Goal: Information Seeking & Learning: Compare options

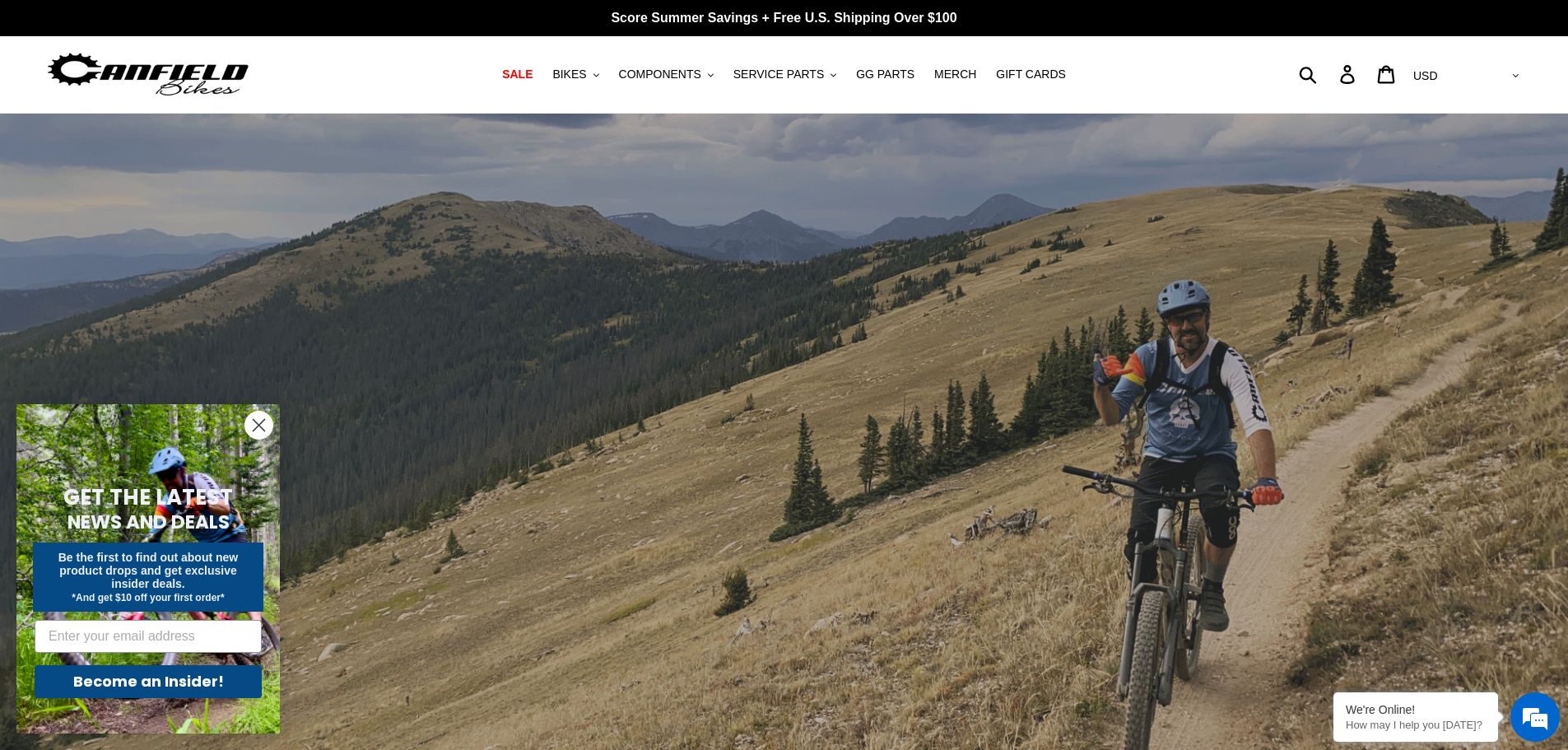
click at [261, 420] on circle "Close dialog" at bounding box center [259, 424] width 27 height 27
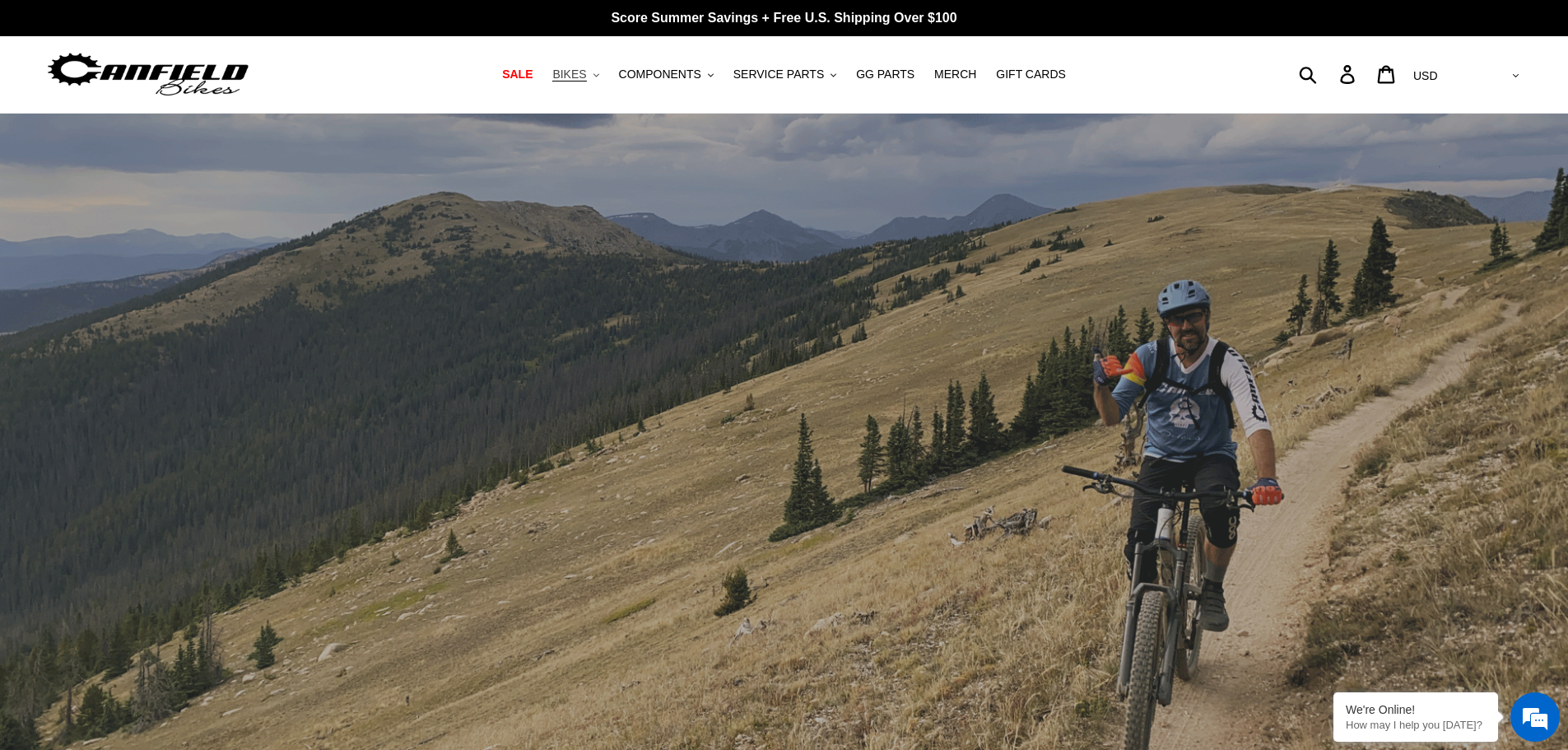
click at [586, 80] on span "BIKES" at bounding box center [569, 75] width 34 height 14
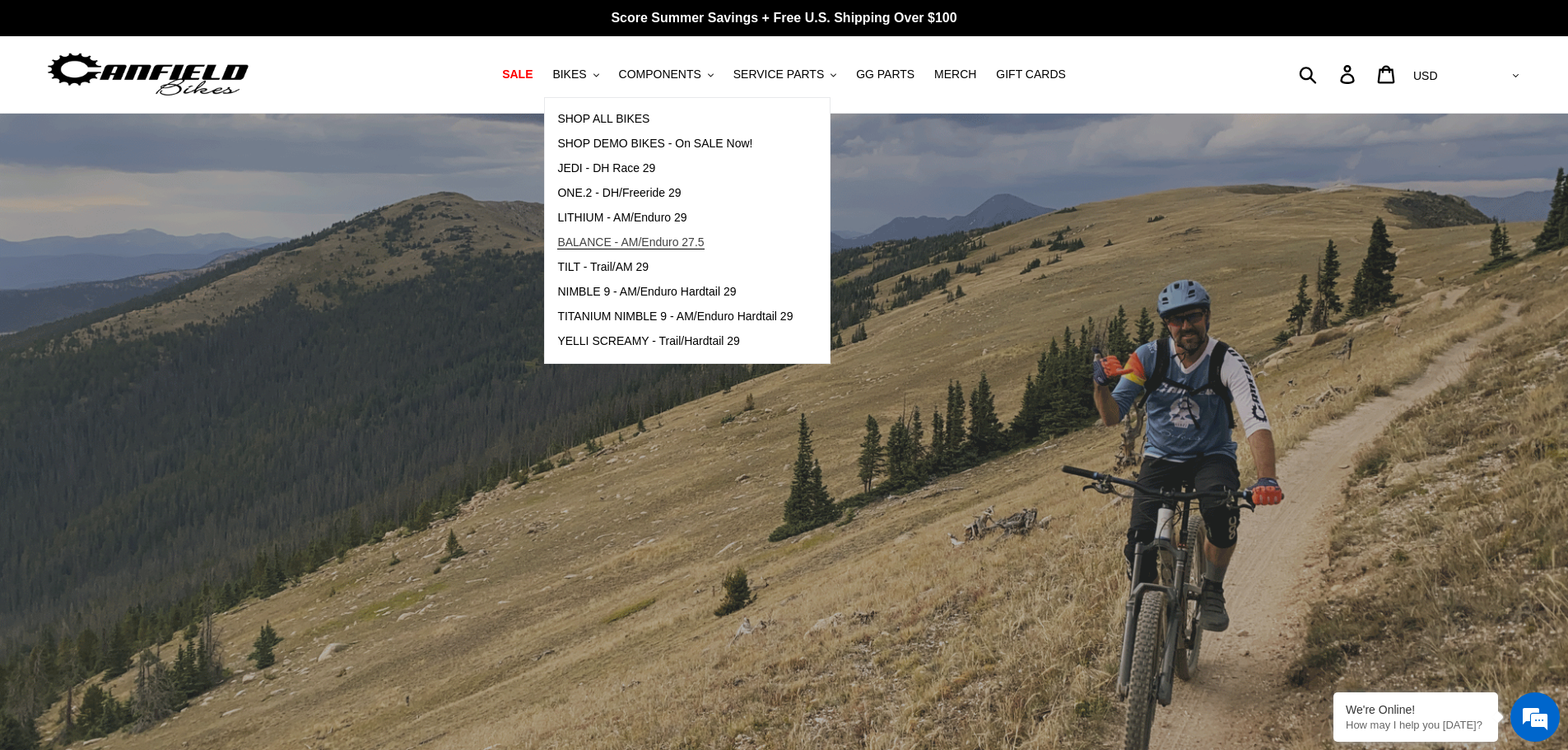
click at [621, 237] on span "BALANCE - AM/Enduro 27.5" at bounding box center [631, 243] width 146 height 14
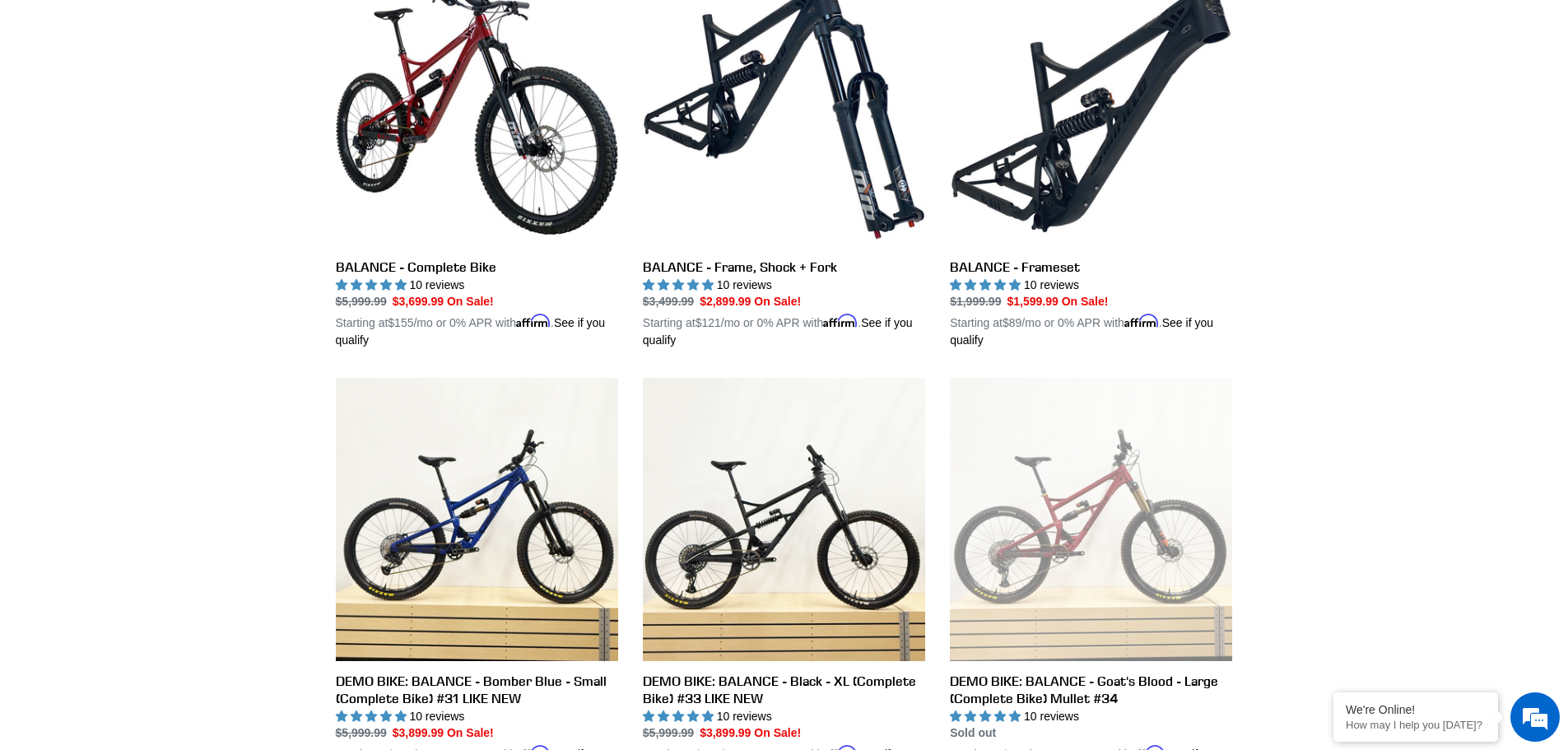
scroll to position [494, 0]
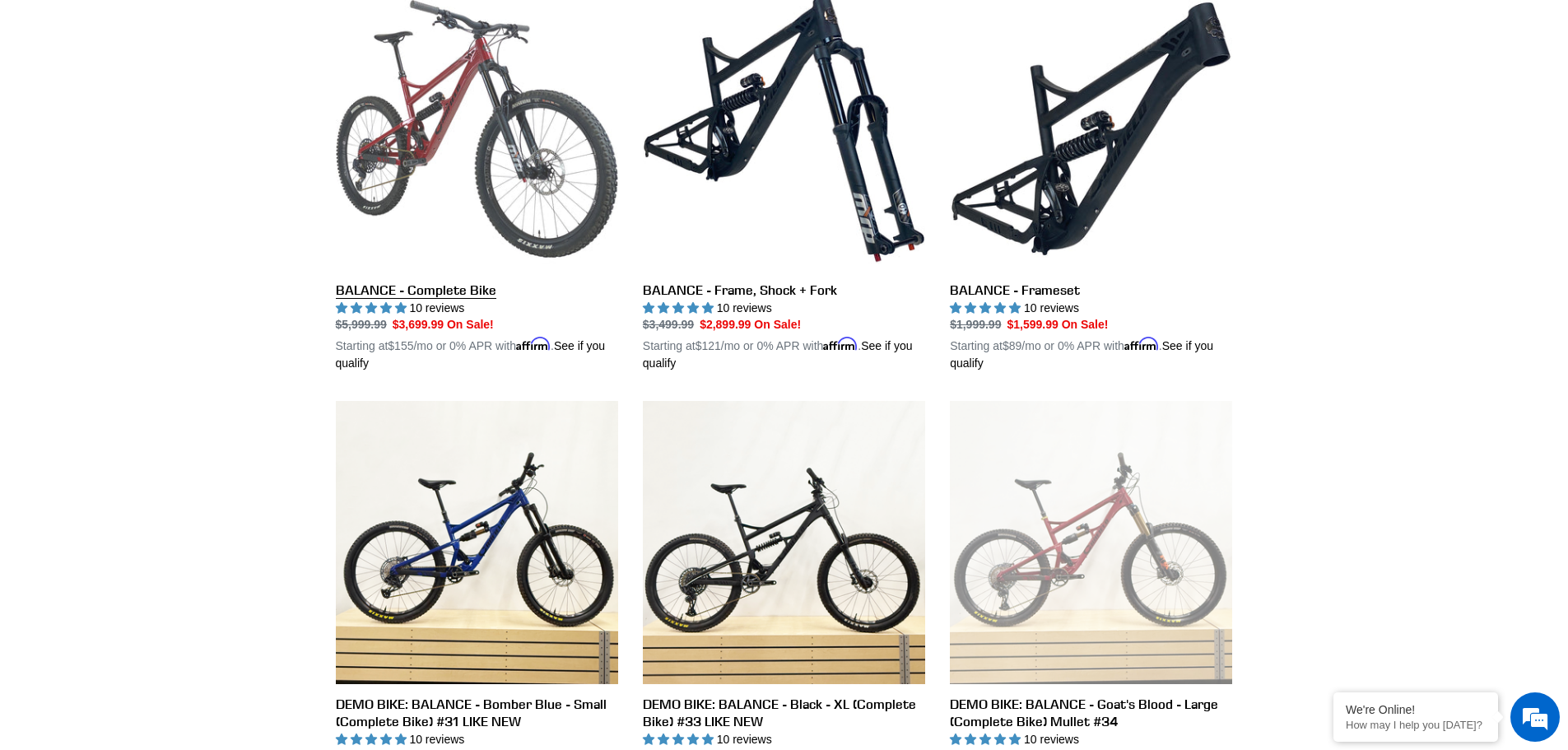
click at [569, 169] on link "BALANCE - Complete Bike" at bounding box center [477, 180] width 283 height 385
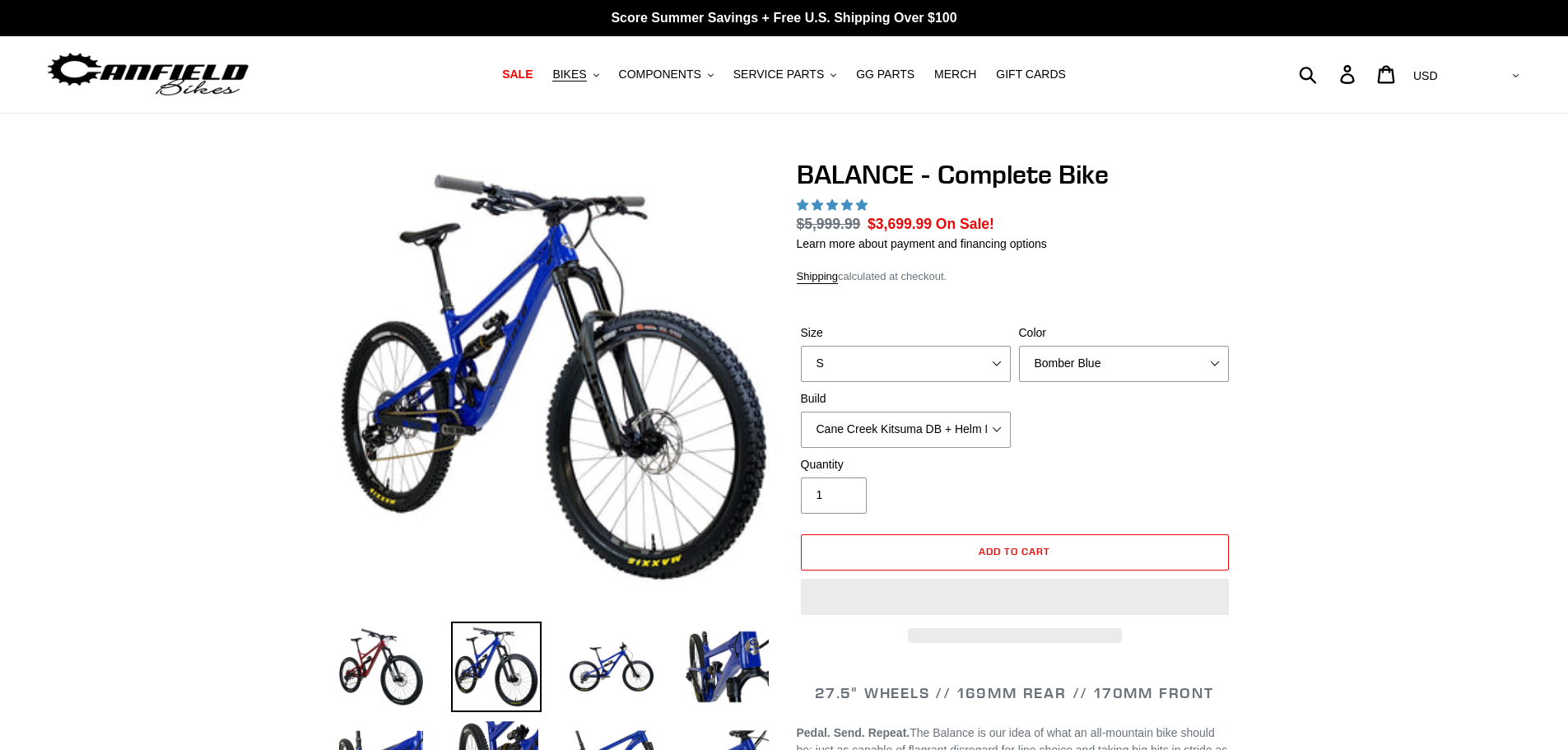
select select "highest-rating"
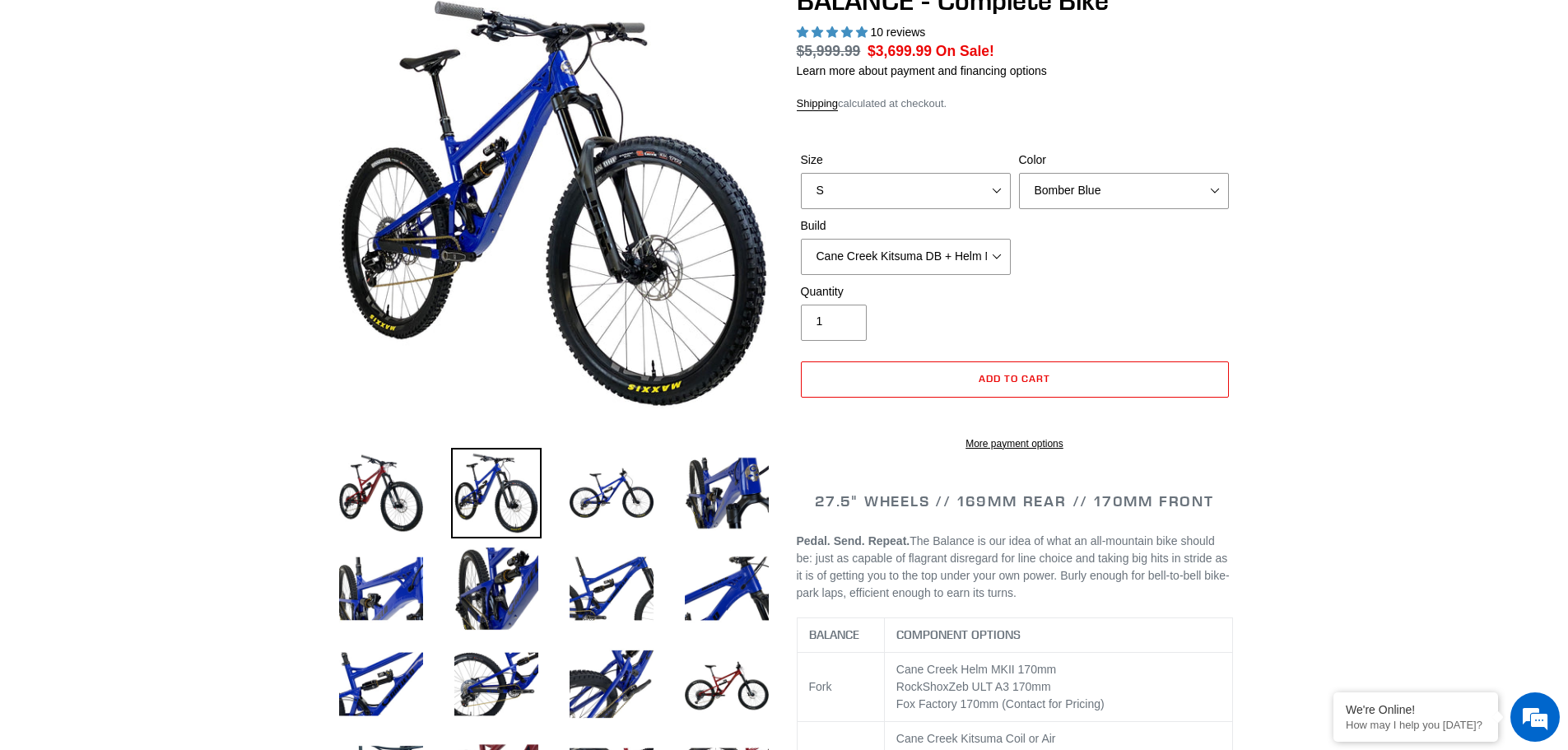
scroll to position [165, 0]
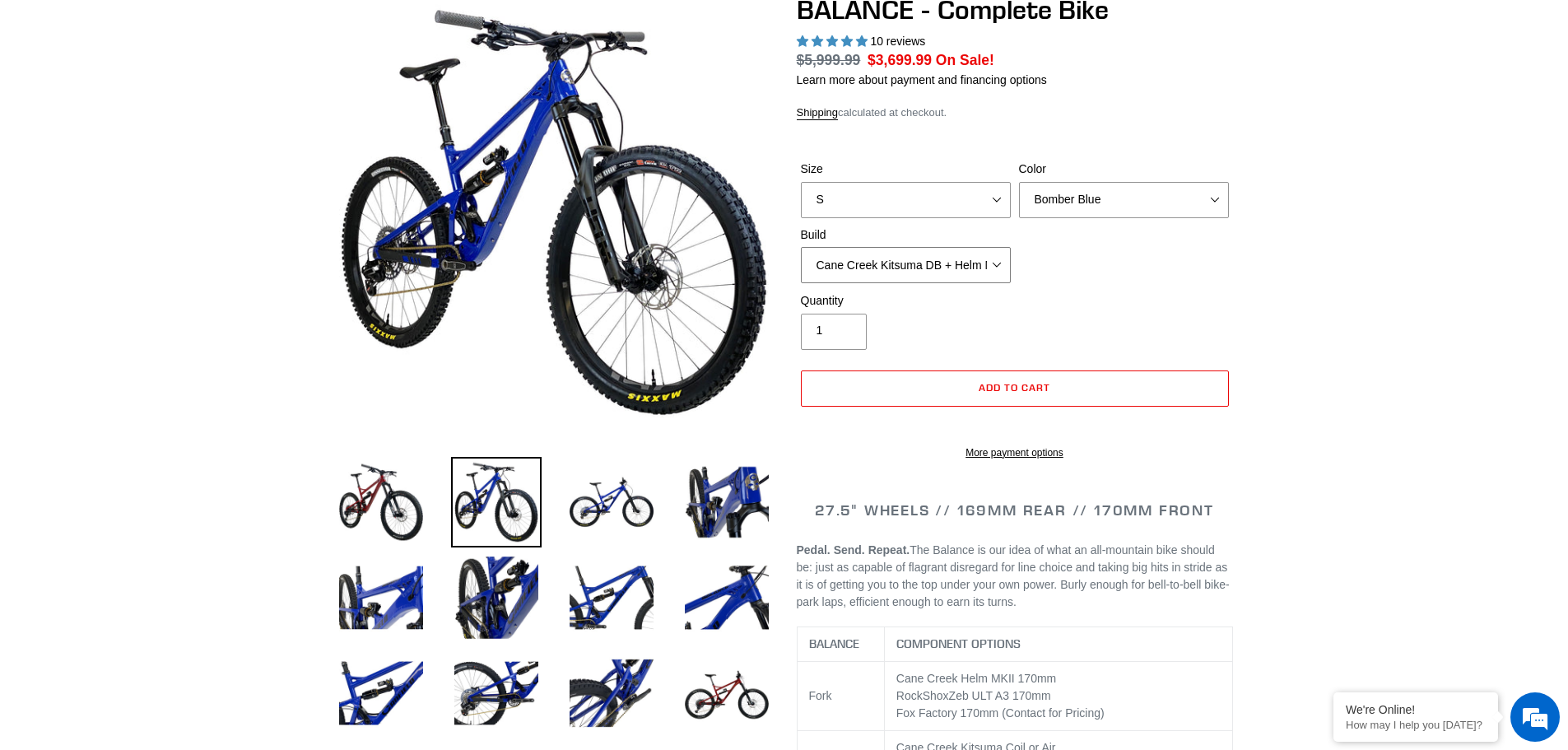
click at [903, 256] on select "Cane Creek Kitsuma DB + Helm MKII + SRAM GX Cane Creek Kitsuma DB + Helm MKII +…" at bounding box center [905, 265] width 210 height 37
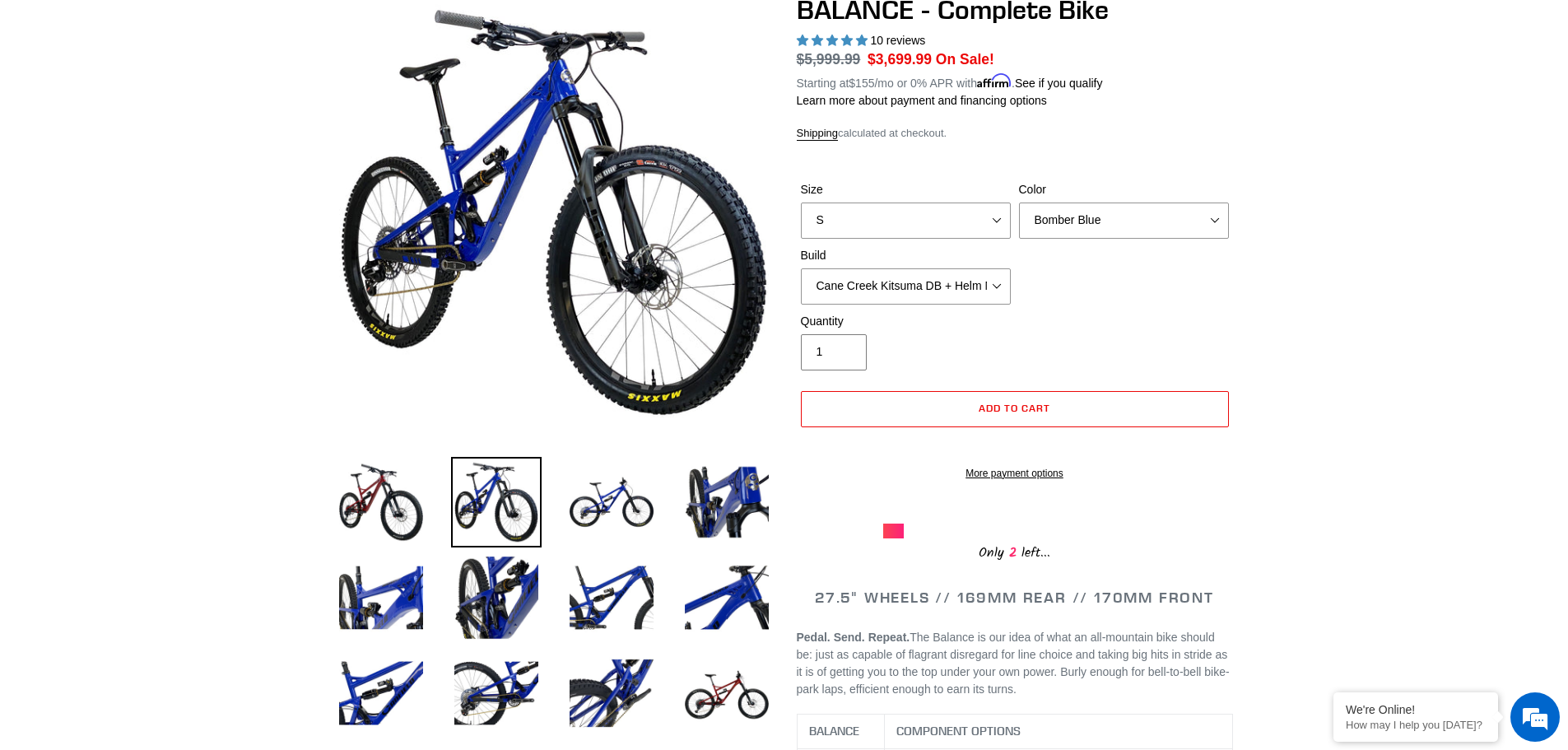
click at [1217, 333] on div "Quantity 1" at bounding box center [1014, 346] width 436 height 66
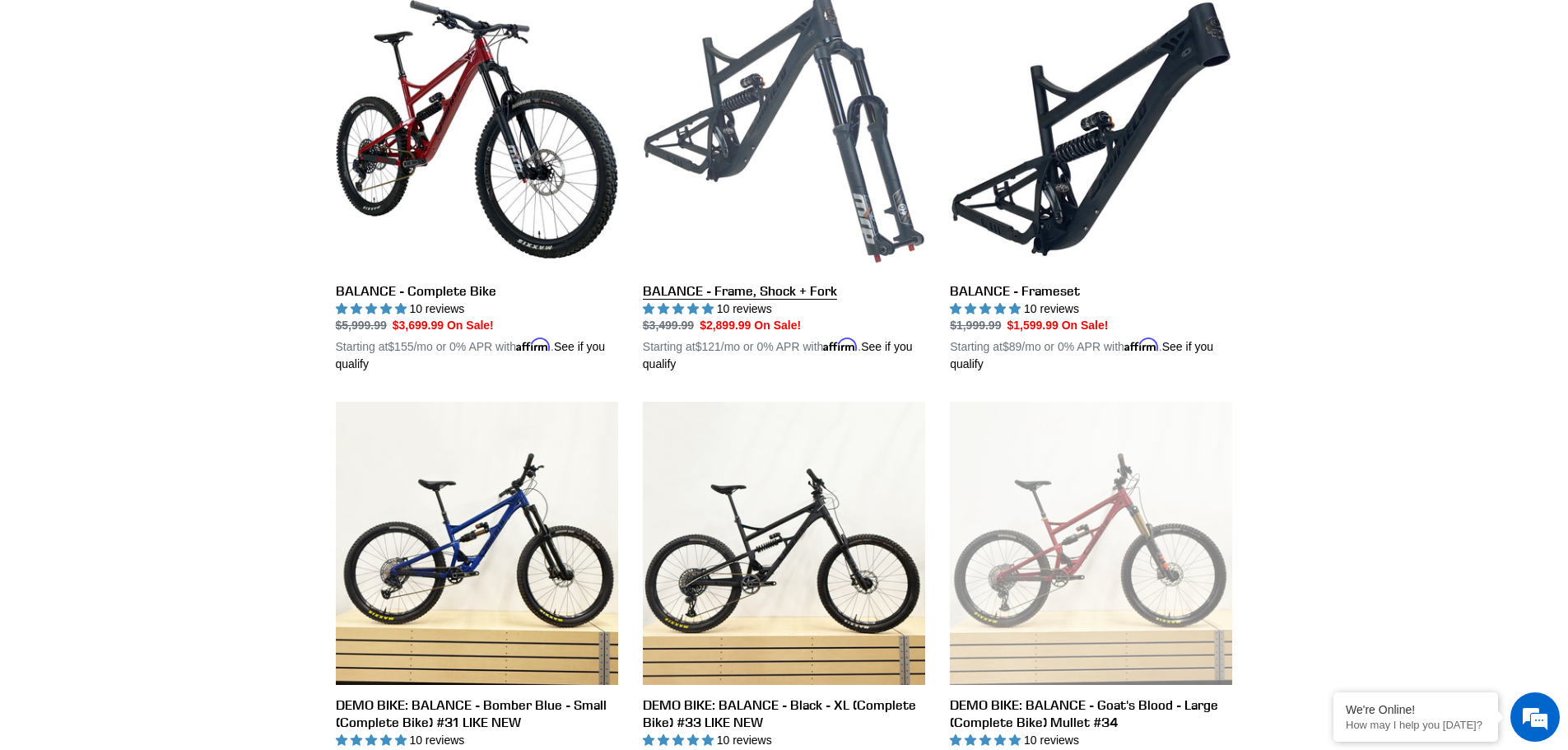
click at [876, 115] on link "BALANCE - Frame, Shock + Fork" at bounding box center [784, 180] width 283 height 385
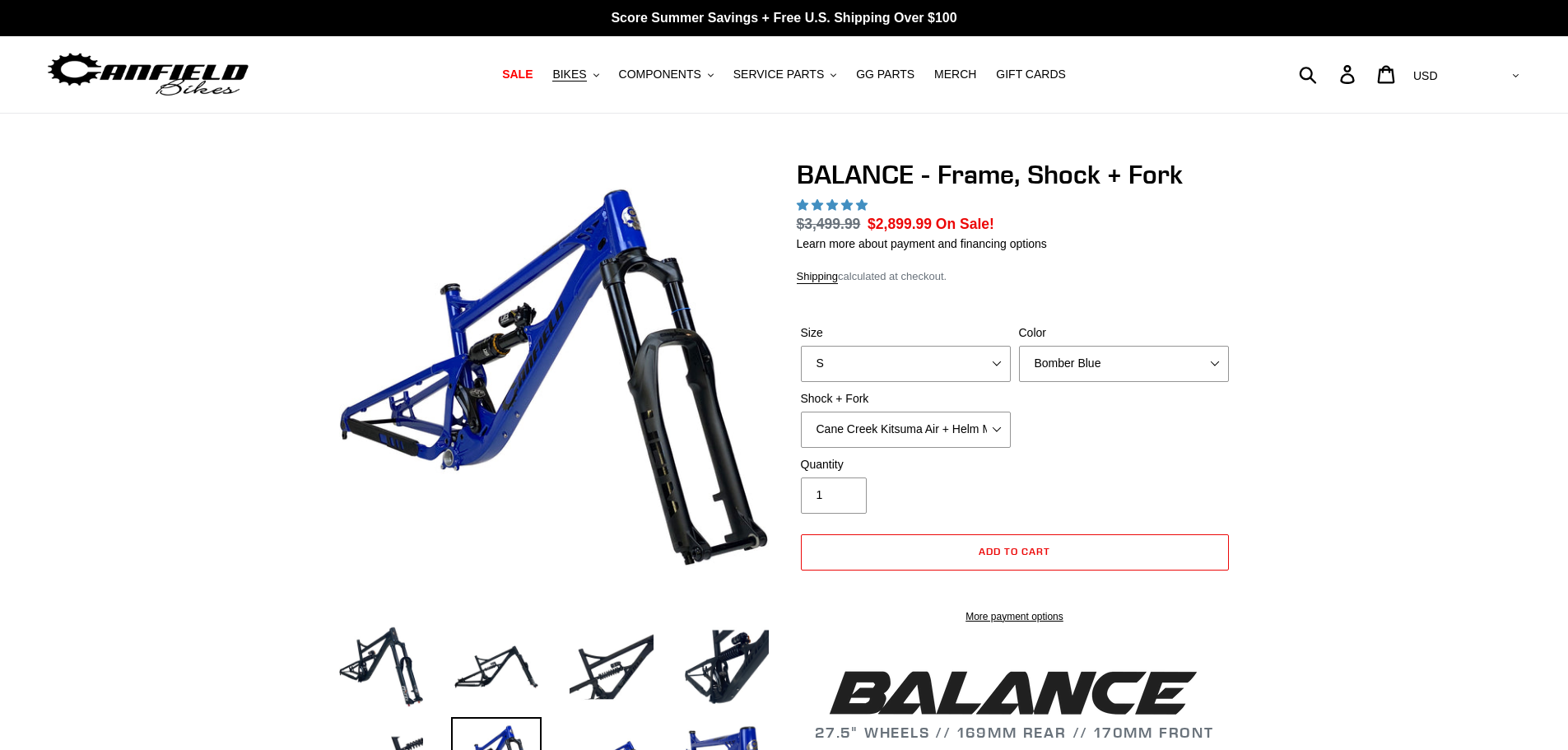
select select "highest-rating"
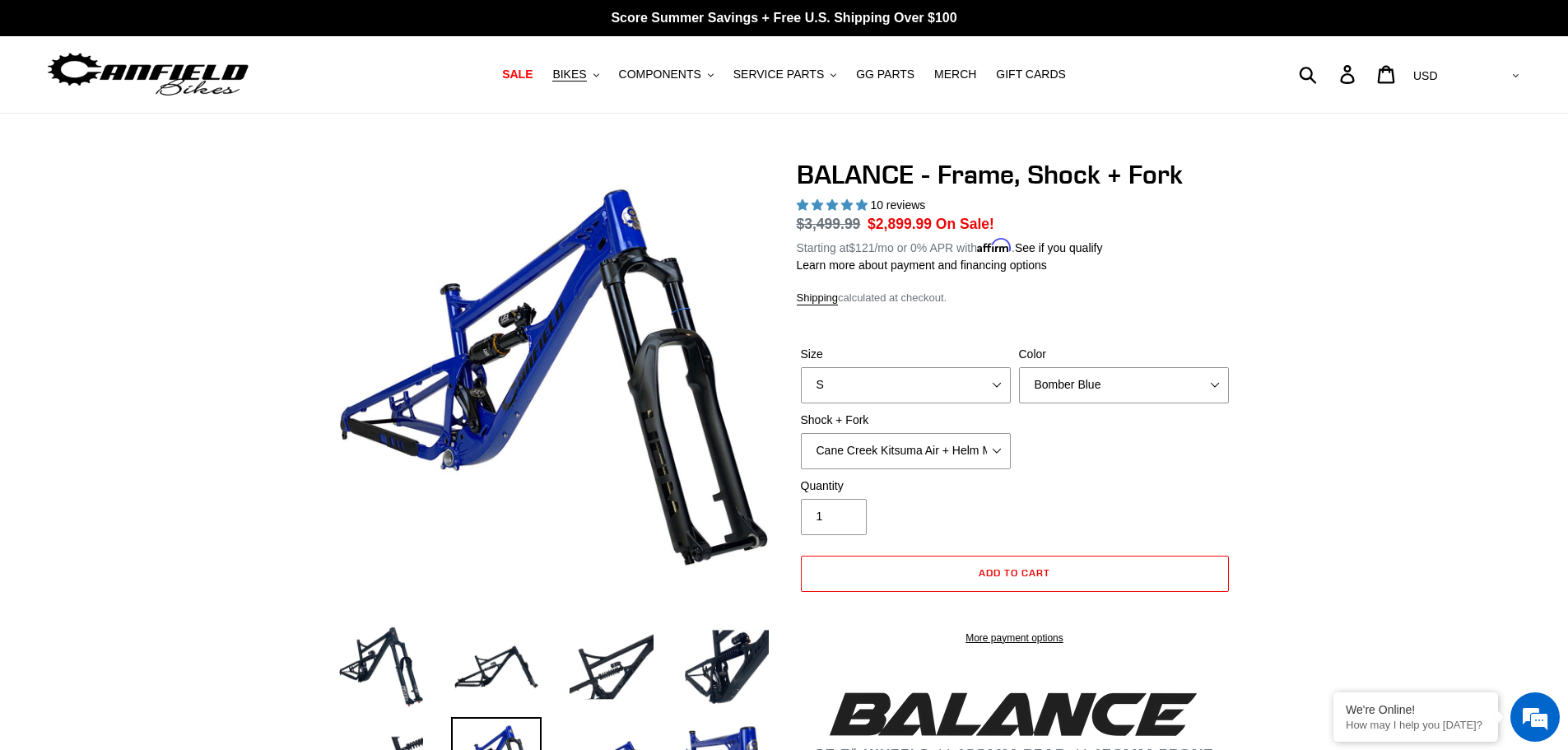
click at [874, 428] on div "Shock + Fork Cane Creek Kitsuma Air + Helm MKII 27.5 170mm Fox Float X2 or DHX2…" at bounding box center [905, 440] width 219 height 58
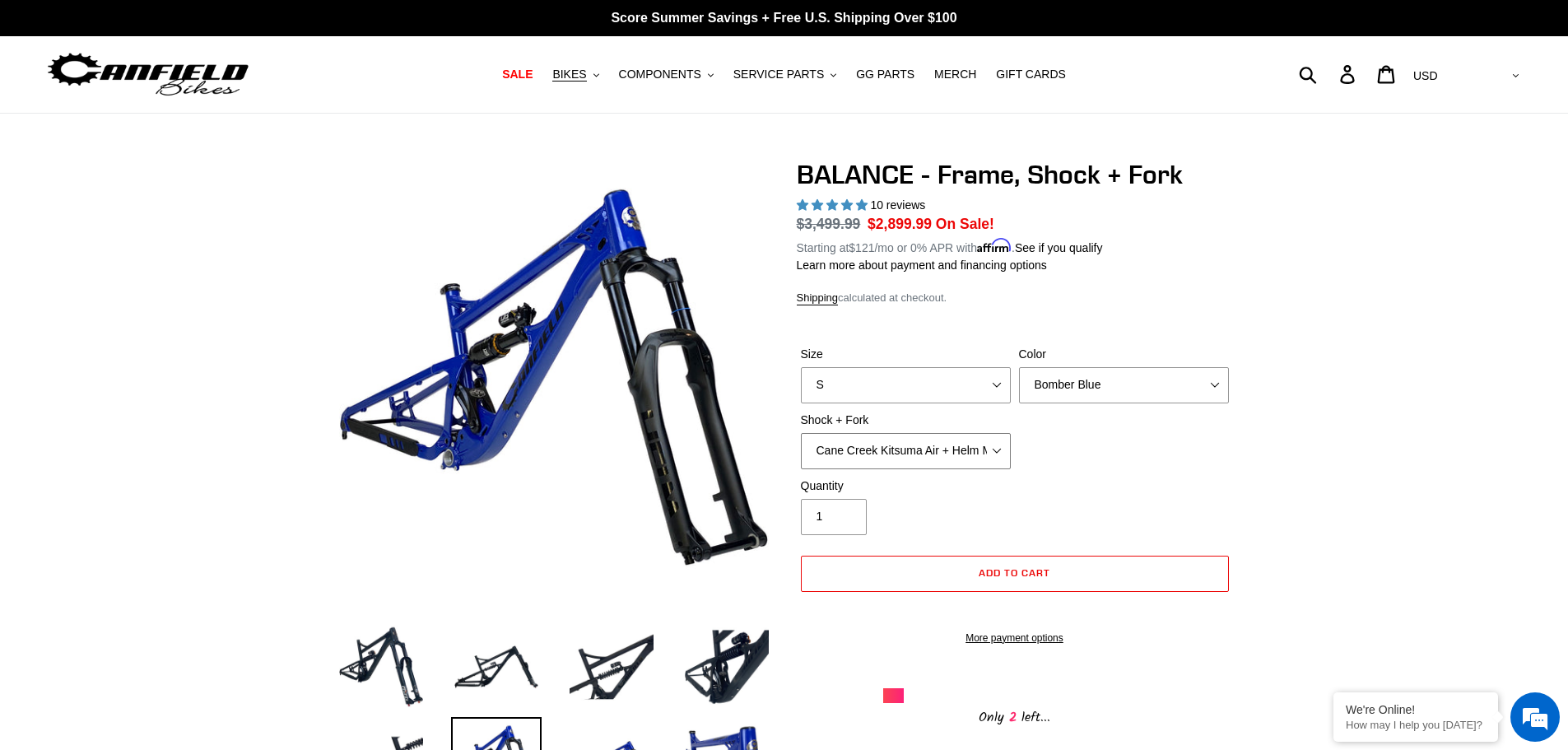
click at [933, 437] on select "Cane Creek Kitsuma Air + Helm MKII 27.5 170mm Fox Float X2 or DHX2 + Fox Float …" at bounding box center [905, 450] width 210 height 37
click at [937, 441] on select "Cane Creek Kitsuma Air + Helm MKII 27.5 170mm Fox Float X2 or DHX2 + Fox Float …" at bounding box center [905, 450] width 210 height 37
